Goal: Transaction & Acquisition: Subscribe to service/newsletter

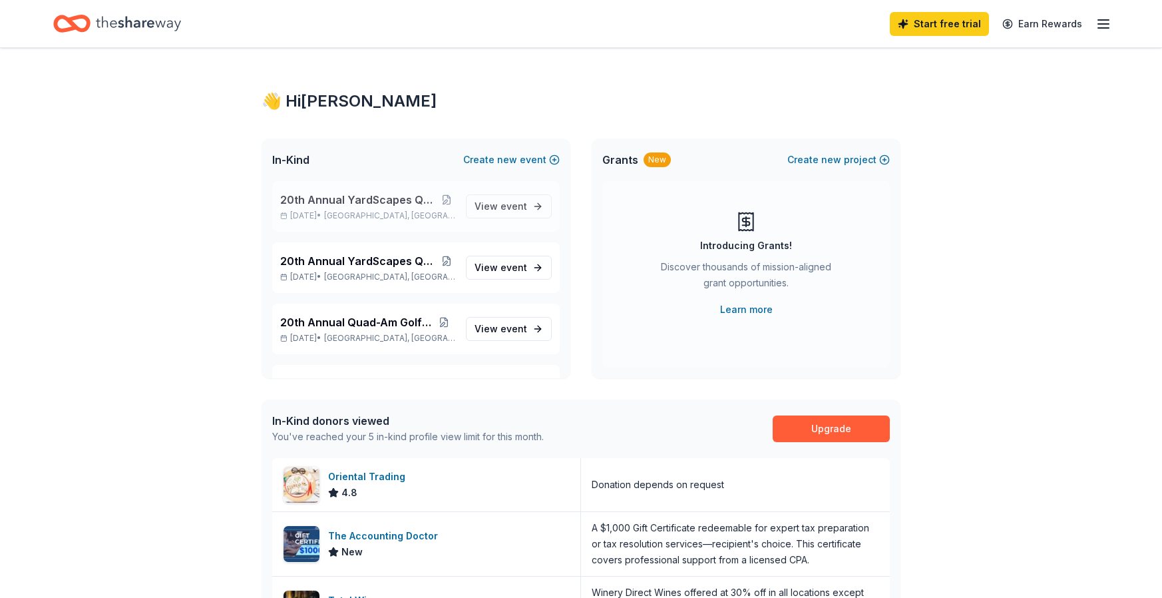
click at [369, 207] on span "20th Annual YardScapes Quad-Am Golf Classic" at bounding box center [359, 200] width 158 height 16
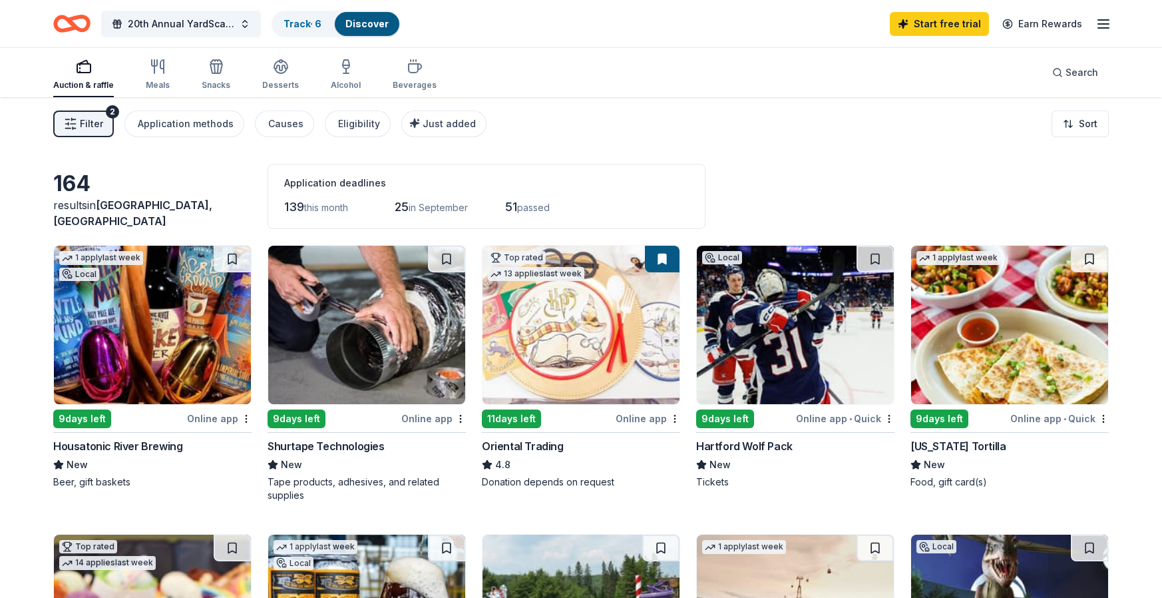
click at [423, 417] on div "Online app" at bounding box center [433, 418] width 65 height 17
click at [835, 418] on div "Online app • Quick" at bounding box center [845, 418] width 98 height 17
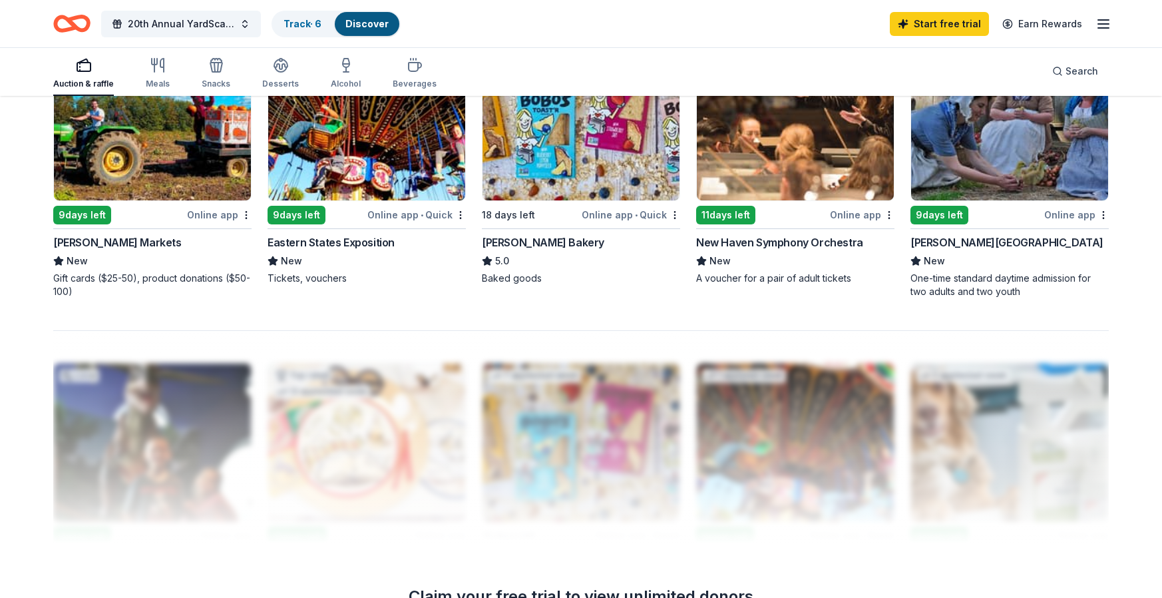
scroll to position [804, 0]
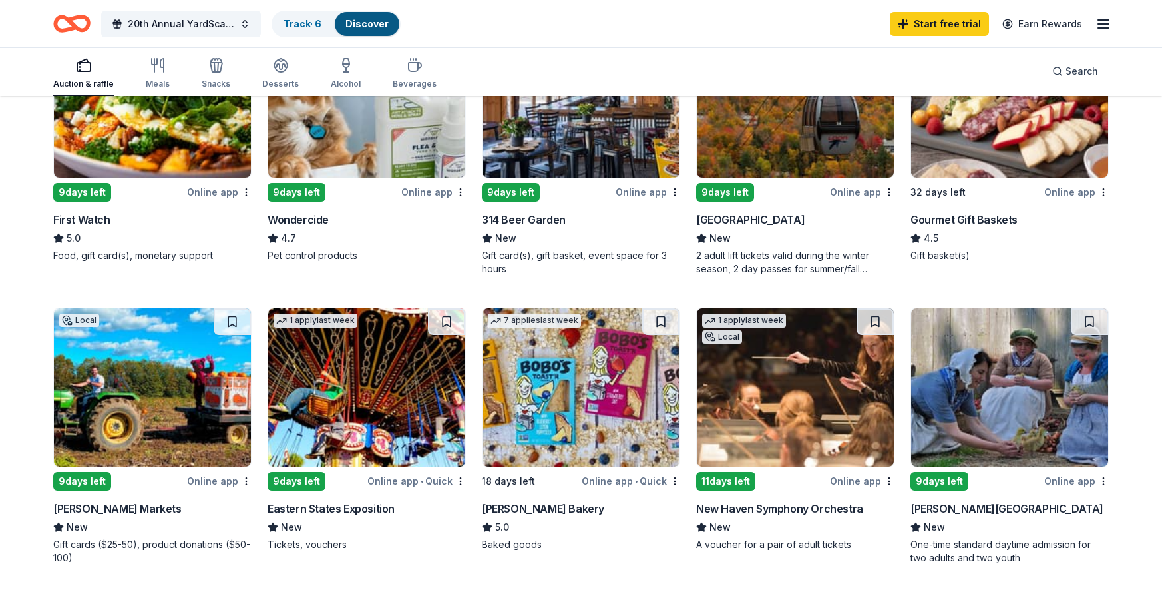
click at [92, 215] on div "First Watch" at bounding box center [81, 220] width 57 height 16
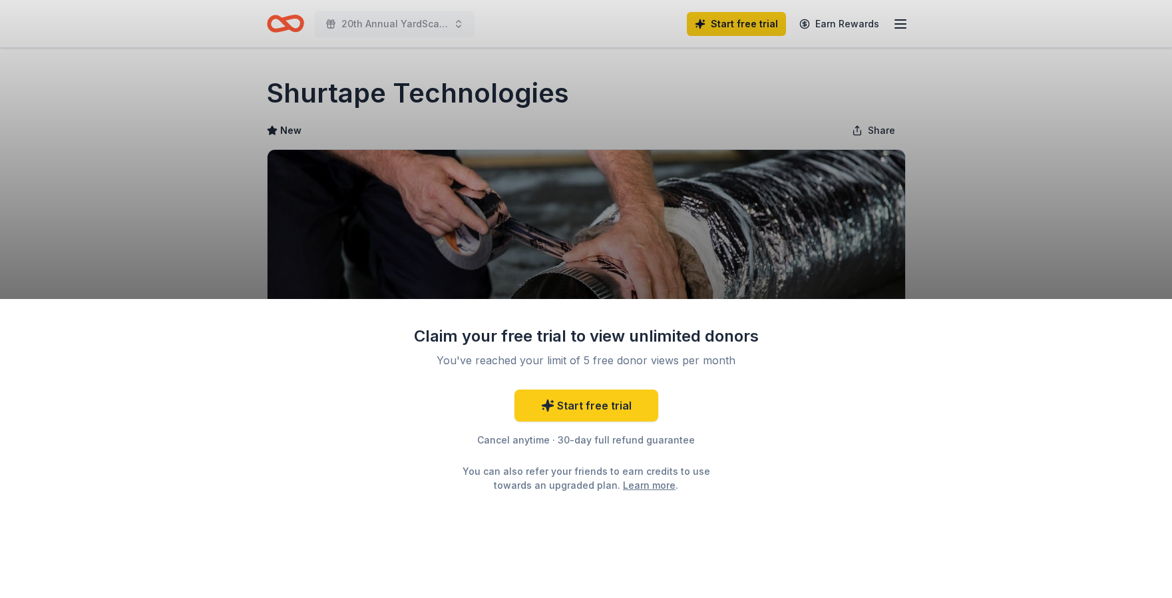
click at [852, 453] on div "Claim your free trial to view unlimited donors You've reached your limit of 5 f…" at bounding box center [586, 448] width 1172 height 299
click at [982, 123] on div "Claim your free trial to view unlimited donors You've reached your limit of 5 f…" at bounding box center [586, 299] width 1172 height 598
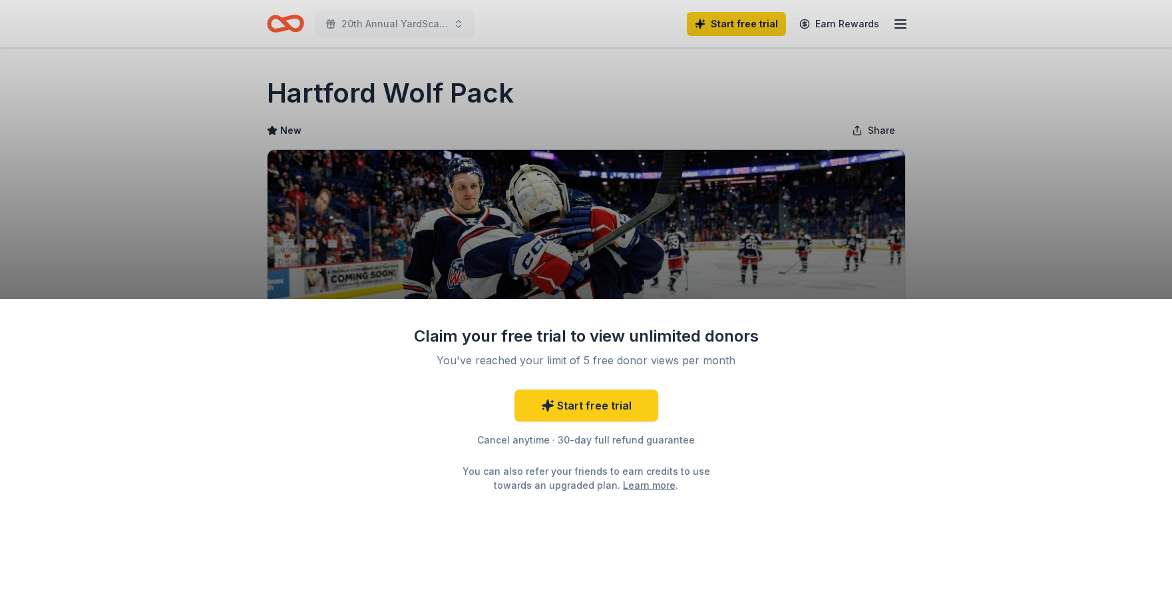
click at [814, 494] on div "Claim your free trial to view unlimited donors You've reached your limit of 5 f…" at bounding box center [586, 448] width 1172 height 299
click at [588, 401] on link "Start free trial" at bounding box center [586, 405] width 144 height 32
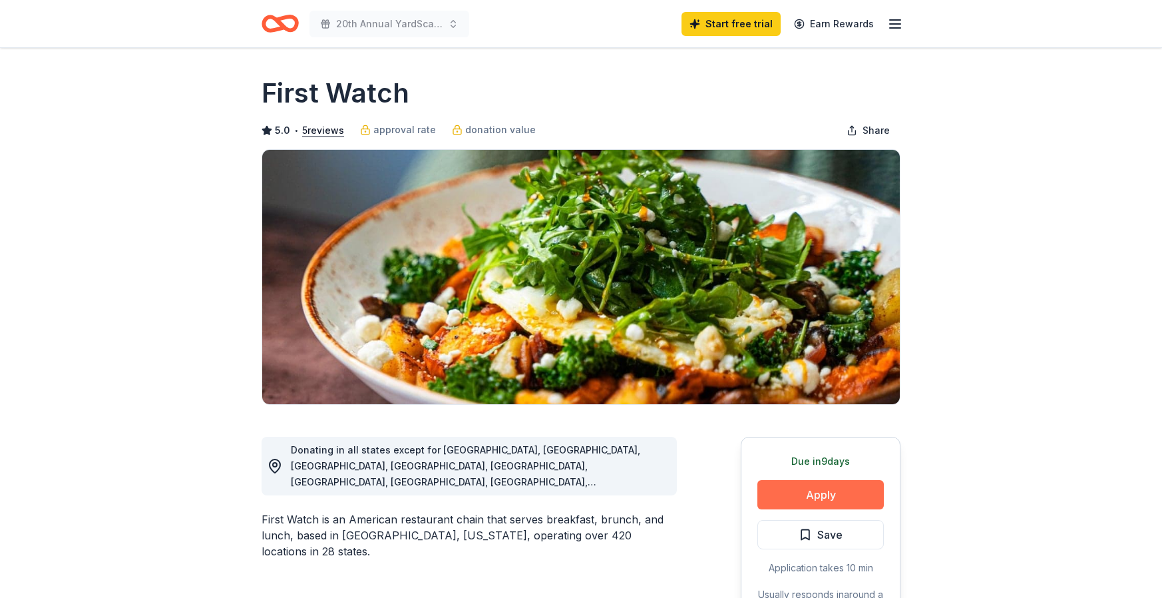
click at [802, 500] on button "Apply" at bounding box center [820, 494] width 126 height 29
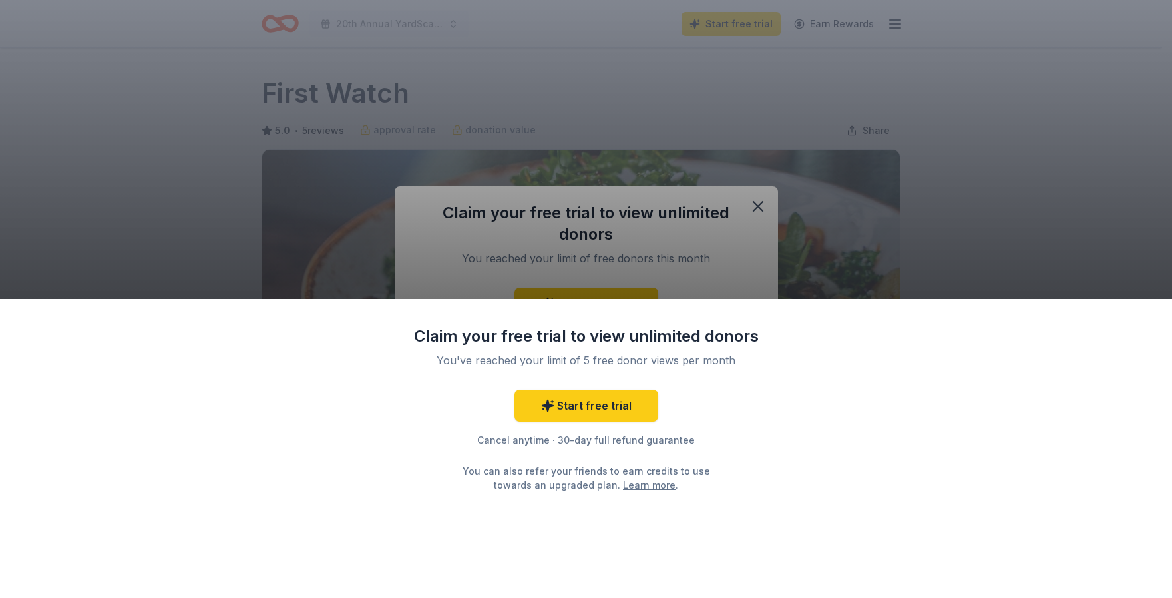
click at [758, 205] on div "Claim your free trial to view unlimited donors You've reached your limit of 5 f…" at bounding box center [586, 299] width 1172 height 598
click at [302, 219] on div "Claim your free trial to view unlimited donors You've reached your limit of 5 f…" at bounding box center [586, 299] width 1172 height 598
click at [1047, 143] on div "Claim your free trial to view unlimited donors You've reached your limit of 5 f…" at bounding box center [586, 299] width 1172 height 598
drag, startPoint x: 755, startPoint y: 208, endPoint x: 785, endPoint y: 19, distance: 192.0
click at [755, 206] on div "Claim your free trial to view unlimited donors You've reached your limit of 5 f…" at bounding box center [586, 299] width 1172 height 598
